Goal: Task Accomplishment & Management: Manage account settings

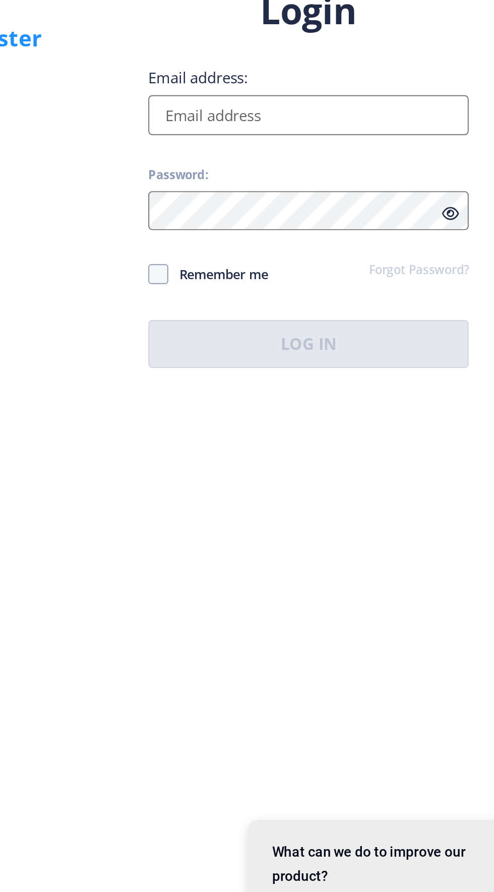
click at [296, 416] on input "Email address:" at bounding box center [358, 406] width 162 height 20
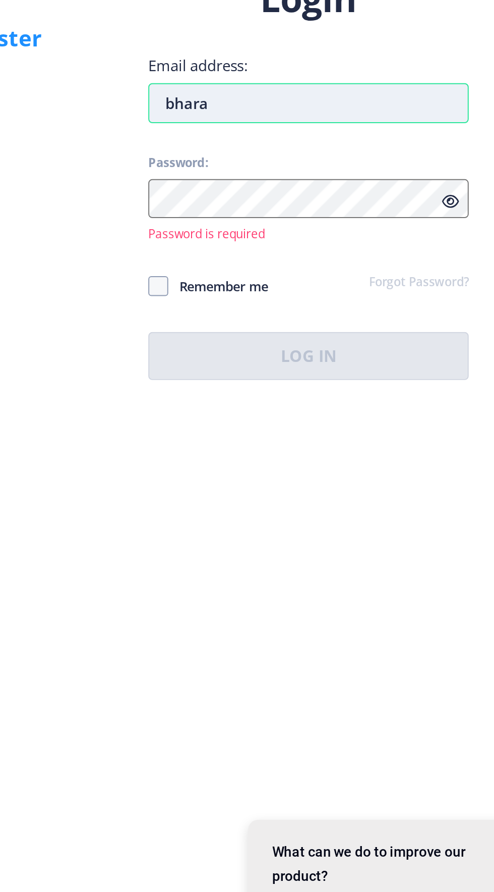
type input "bharat"
type input "भारतीय"
type input "Bharatiyashreya@gmail.com"
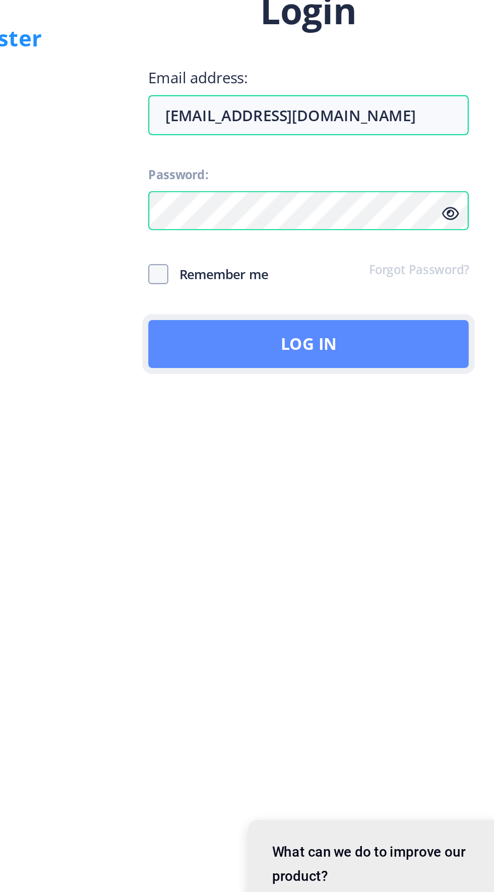
click at [362, 534] on button "Log In" at bounding box center [358, 522] width 162 height 24
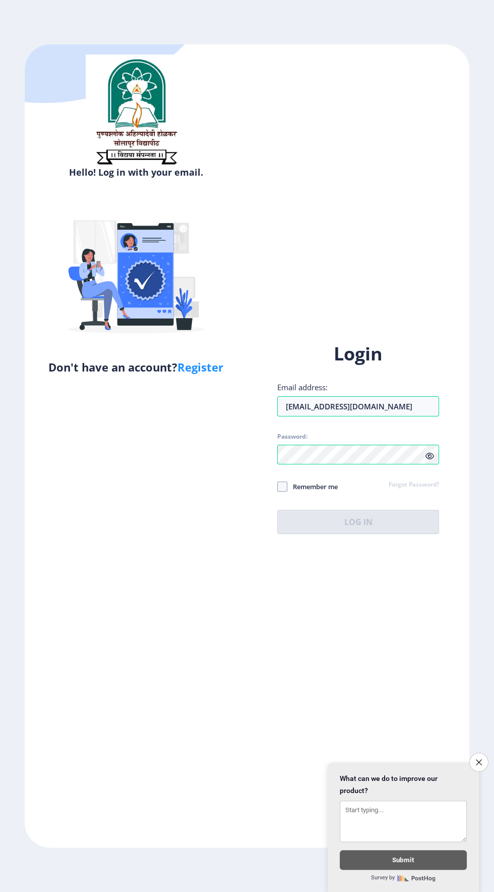
click at [104, 477] on div "Hello! Log in with your email. Don't have an account? Register" at bounding box center [136, 445] width 223 height 802
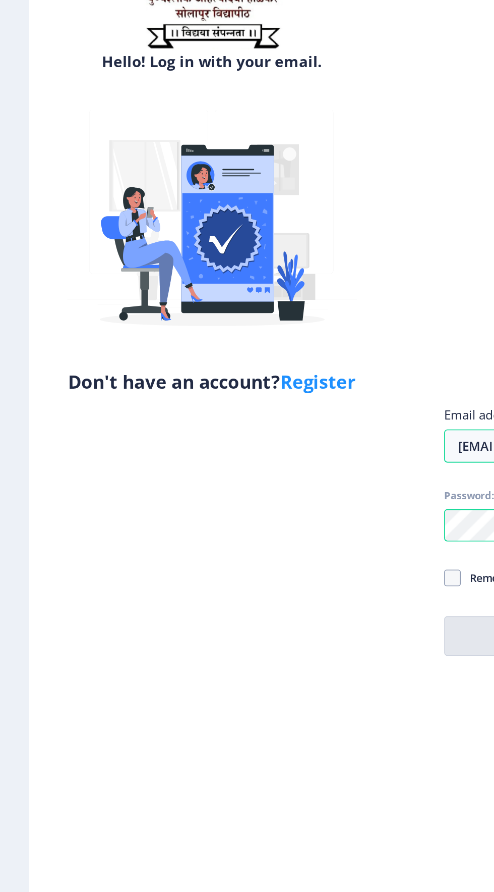
click at [193, 374] on link "Register" at bounding box center [201, 366] width 46 height 15
select select
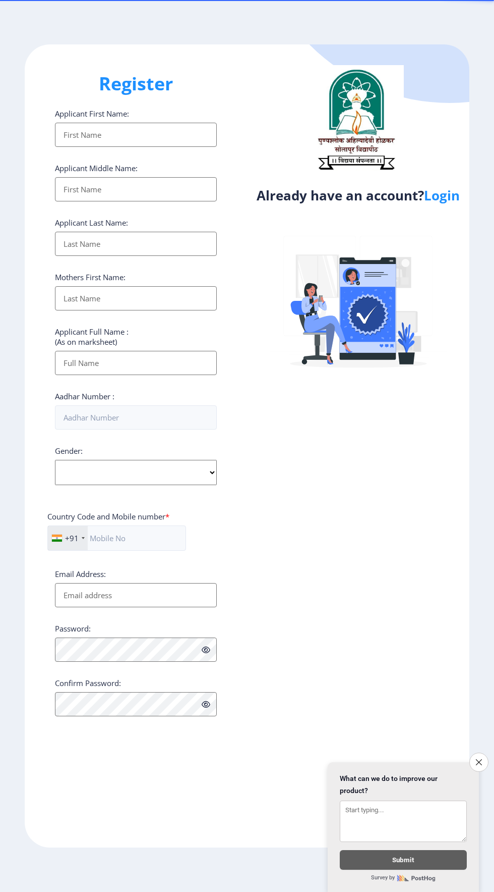
select select
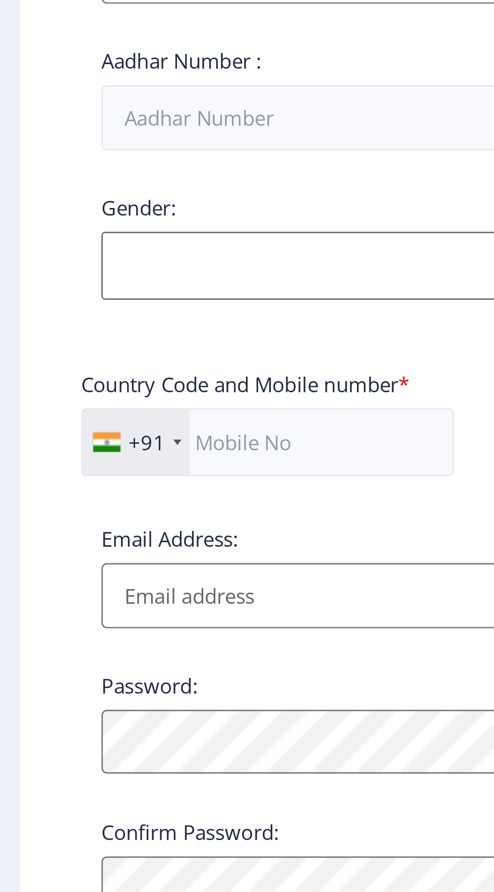
scroll to position [69, 0]
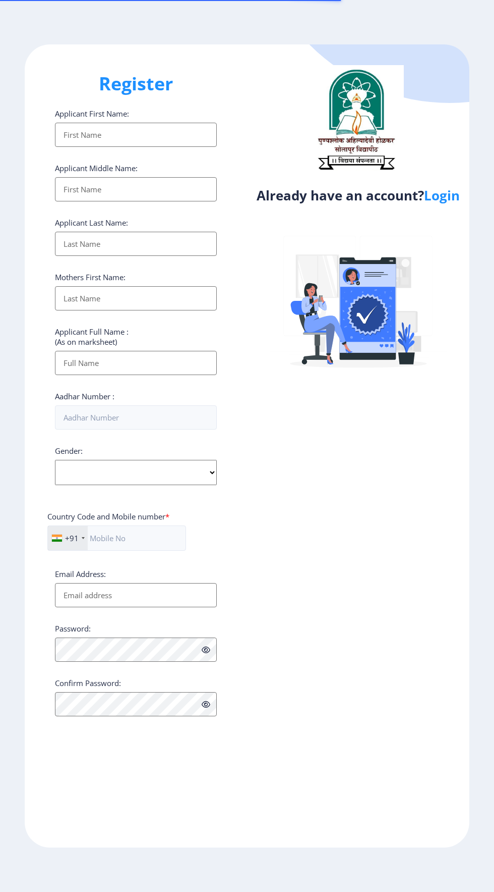
select select
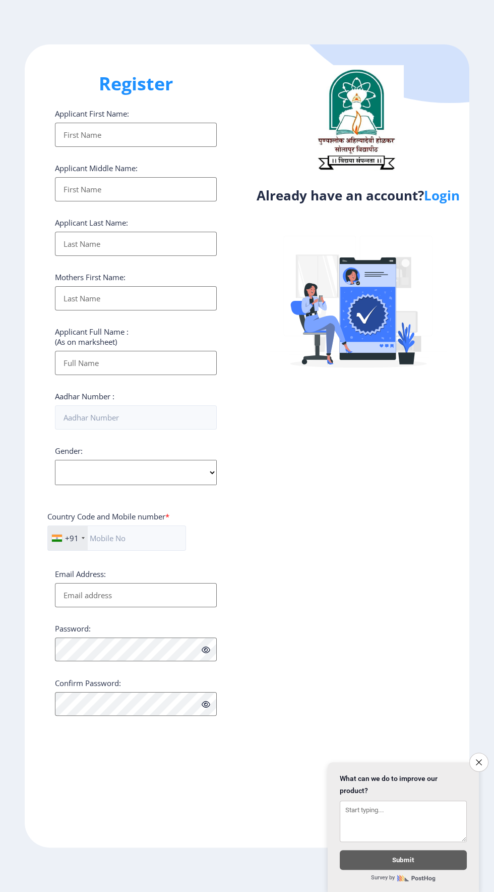
click at [456, 232] on div "Already have an account? Login" at bounding box center [358, 445] width 223 height 802
click at [436, 204] on link "Login" at bounding box center [442, 195] width 36 height 18
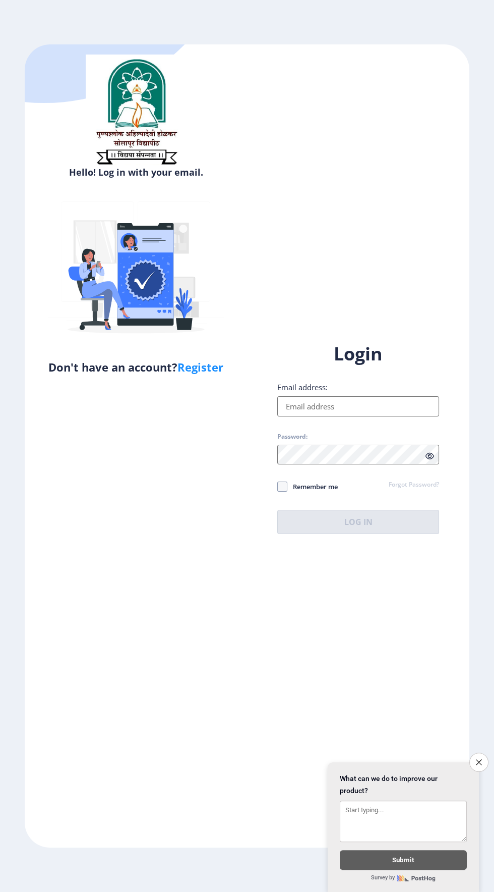
click at [297, 416] on input "Email address:" at bounding box center [358, 406] width 162 height 20
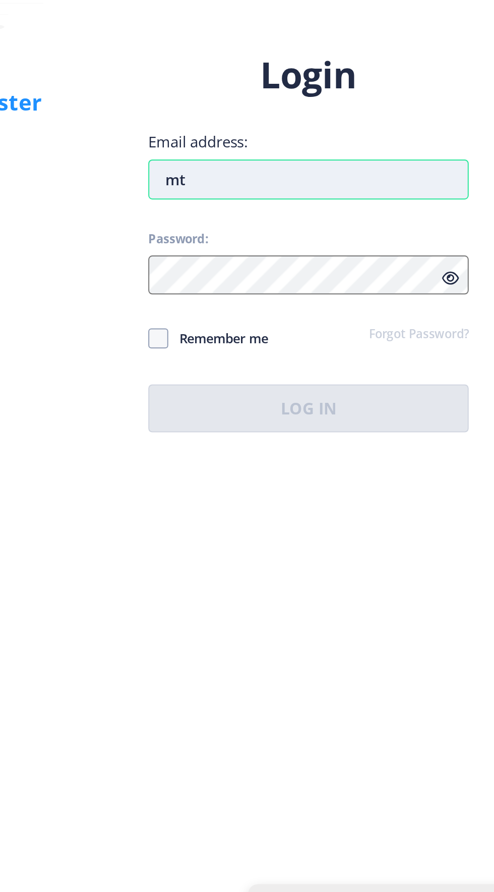
type input "m"
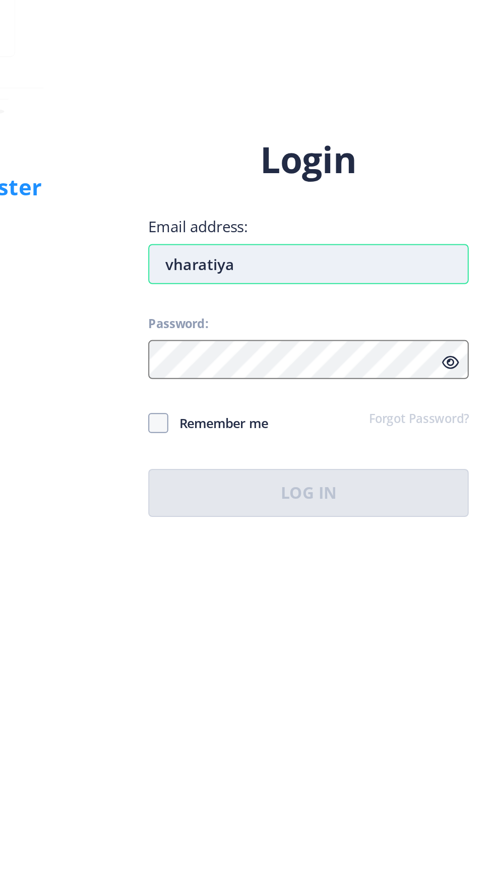
click at [288, 416] on input "vharatiya" at bounding box center [358, 406] width 162 height 20
click at [317, 416] on input "bharatiya" at bounding box center [358, 406] width 162 height 20
click at [335, 416] on input "bharatiya" at bounding box center [358, 406] width 162 height 20
type input "[EMAIL_ADDRESS][DOMAIN_NAME]"
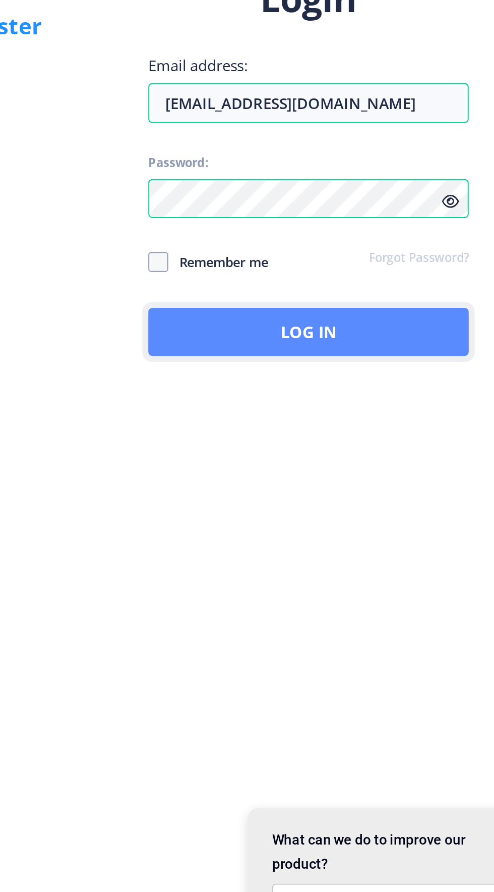
click at [354, 534] on button "Log In" at bounding box center [358, 522] width 162 height 24
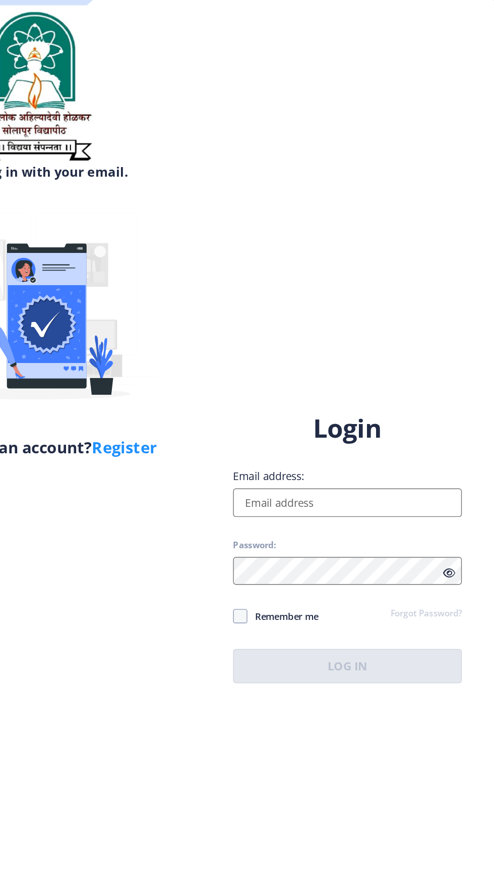
click at [332, 492] on span "Remember me" at bounding box center [313, 486] width 50 height 12
click at [278, 487] on input "Remember me" at bounding box center [277, 486] width 1 height 1
checkbox input "true"
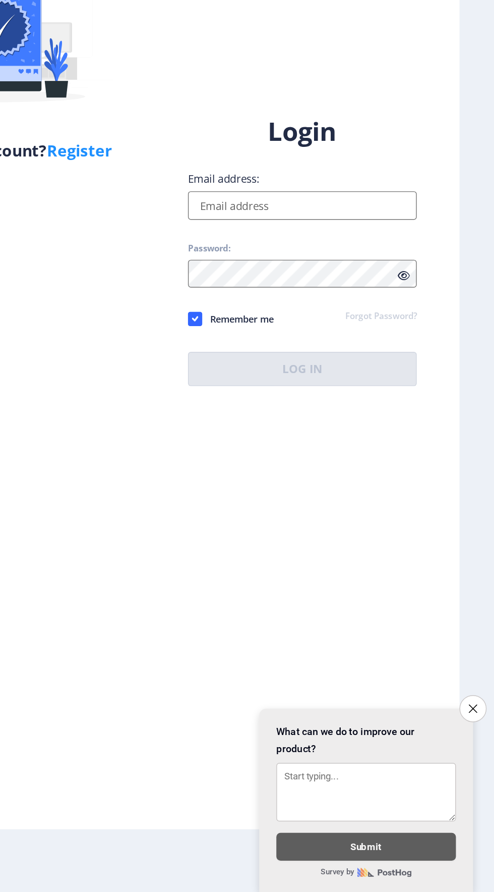
select select
